Goal: Navigation & Orientation: Locate item on page

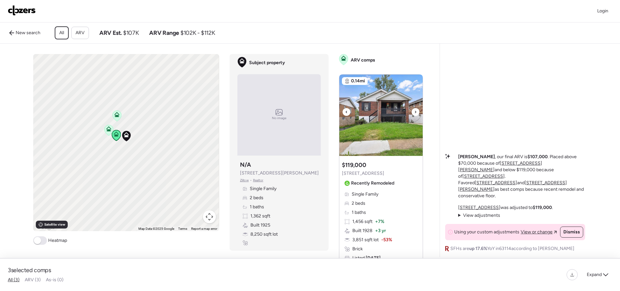
click at [414, 116] on icon at bounding box center [415, 112] width 3 height 8
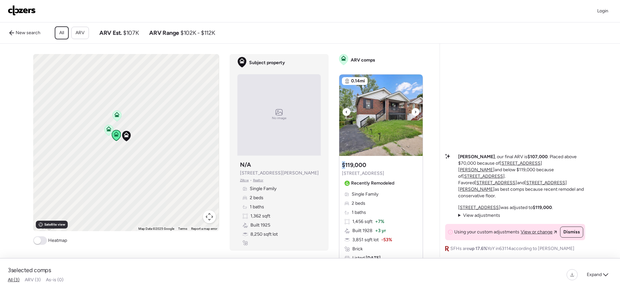
click at [414, 116] on icon at bounding box center [415, 112] width 3 height 8
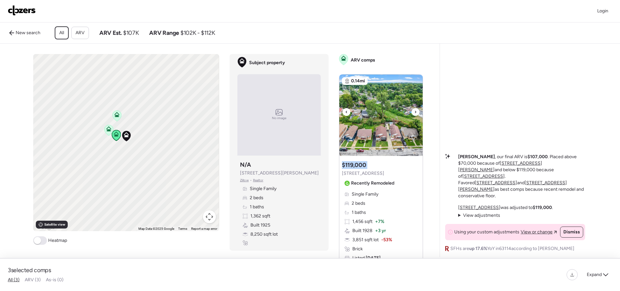
click at [414, 116] on icon at bounding box center [415, 112] width 3 height 8
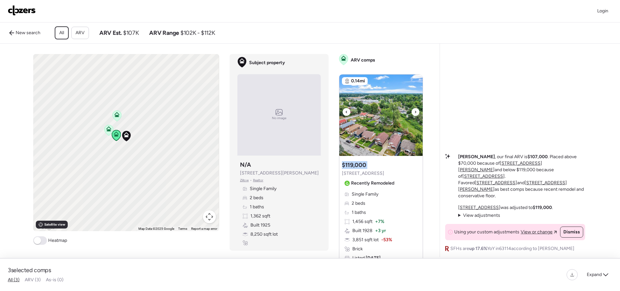
click at [414, 116] on icon at bounding box center [415, 112] width 3 height 8
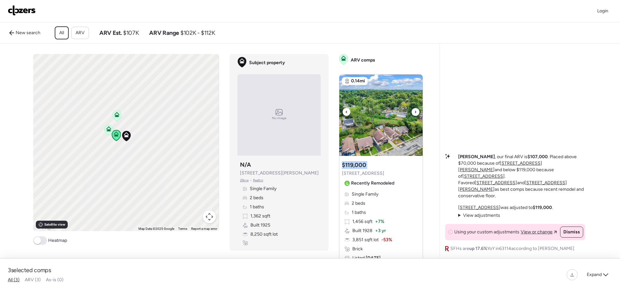
click at [414, 116] on icon at bounding box center [415, 112] width 3 height 8
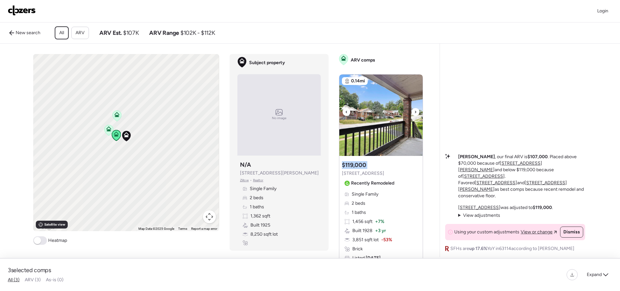
click at [414, 116] on icon at bounding box center [415, 112] width 3 height 8
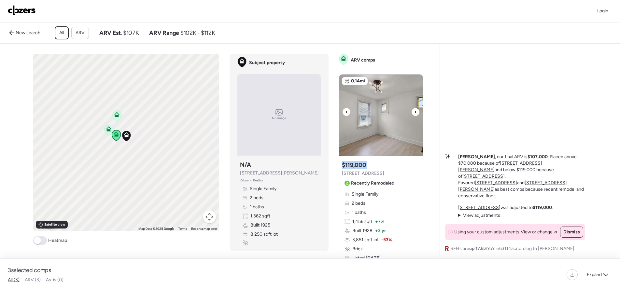
click at [414, 116] on icon at bounding box center [415, 112] width 3 height 8
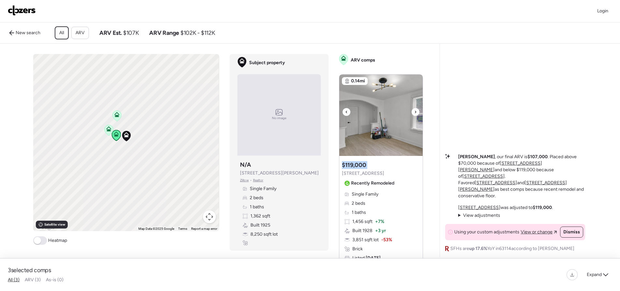
click at [414, 116] on icon at bounding box center [415, 112] width 3 height 8
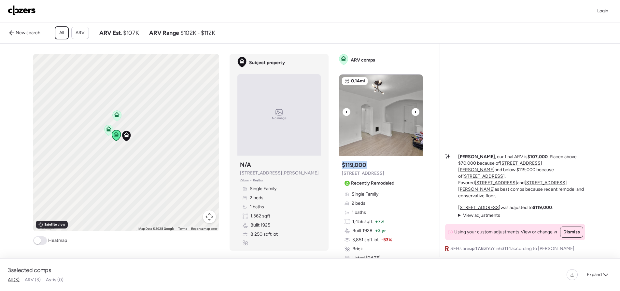
click at [414, 116] on icon at bounding box center [415, 112] width 3 height 8
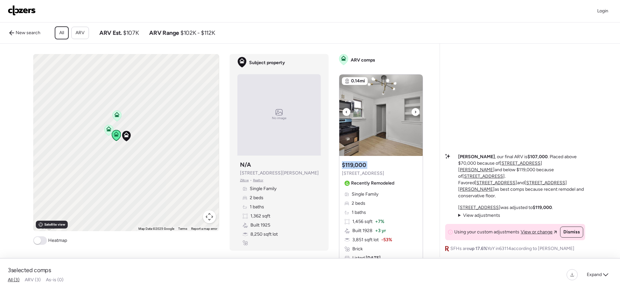
click at [414, 116] on icon at bounding box center [415, 112] width 3 height 8
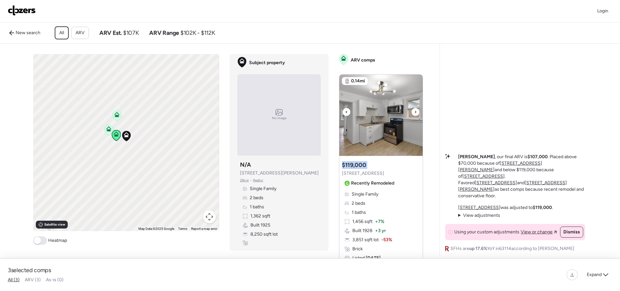
click at [414, 116] on icon at bounding box center [415, 112] width 3 height 8
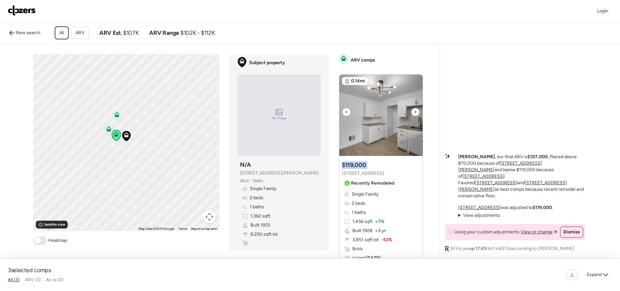
click at [414, 116] on icon at bounding box center [415, 112] width 3 height 8
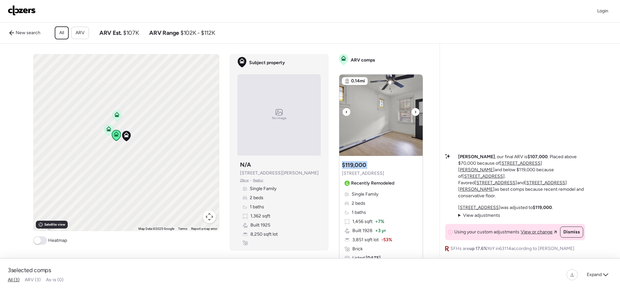
click at [414, 116] on icon at bounding box center [415, 112] width 3 height 8
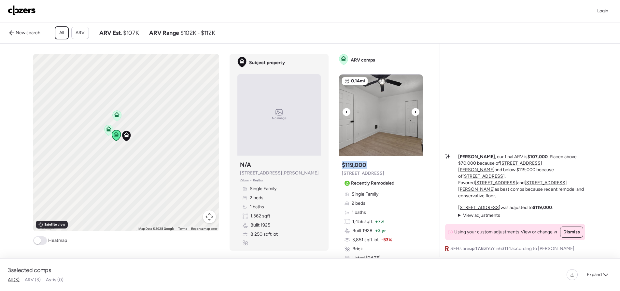
click at [414, 116] on icon at bounding box center [415, 112] width 3 height 8
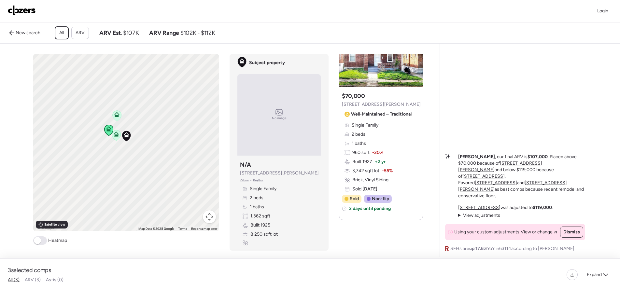
scroll to position [370, 0]
